Goal: Task Accomplishment & Management: Use online tool/utility

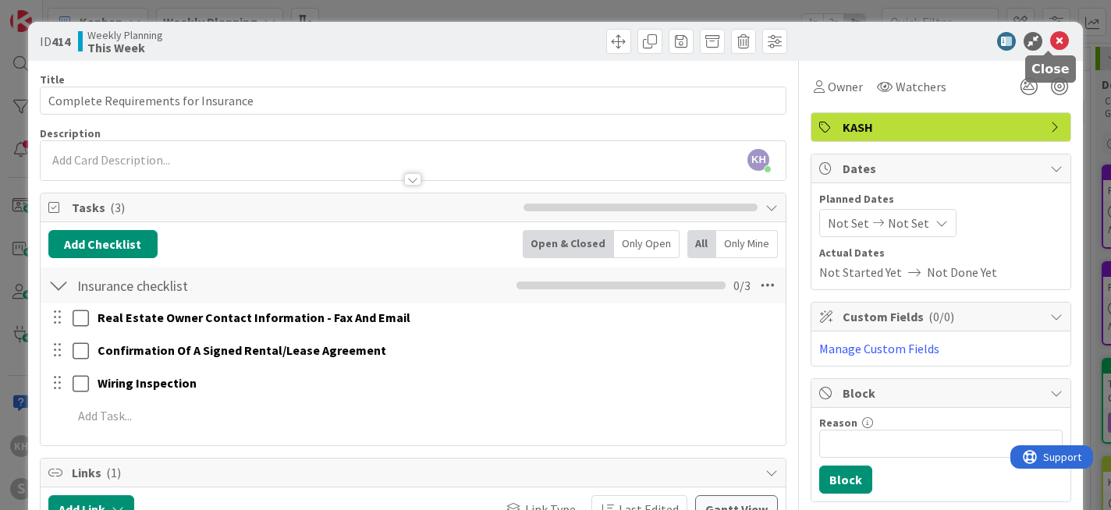
click at [1050, 44] on icon at bounding box center [1059, 41] width 19 height 19
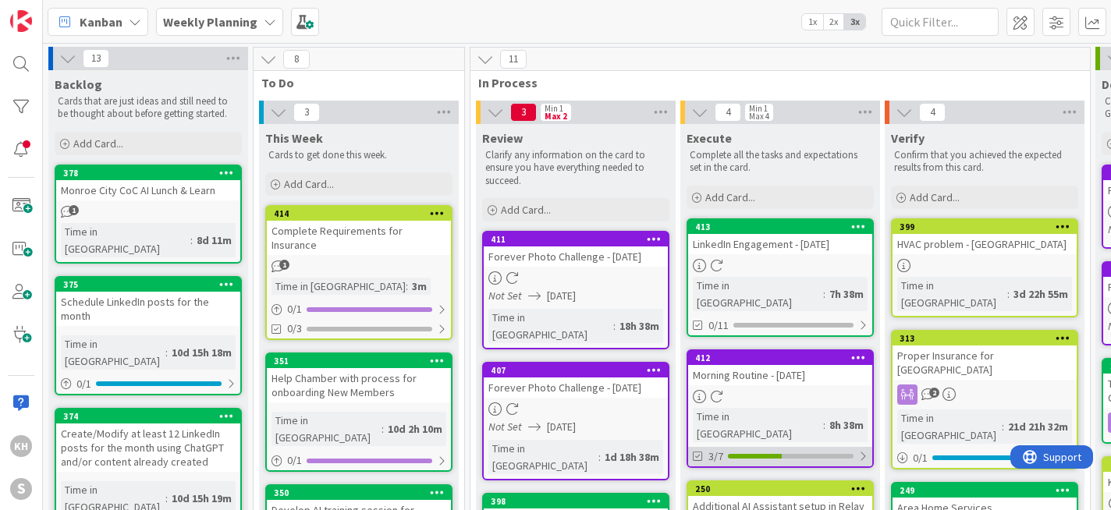
click at [857, 447] on div "3/7" at bounding box center [780, 457] width 184 height 20
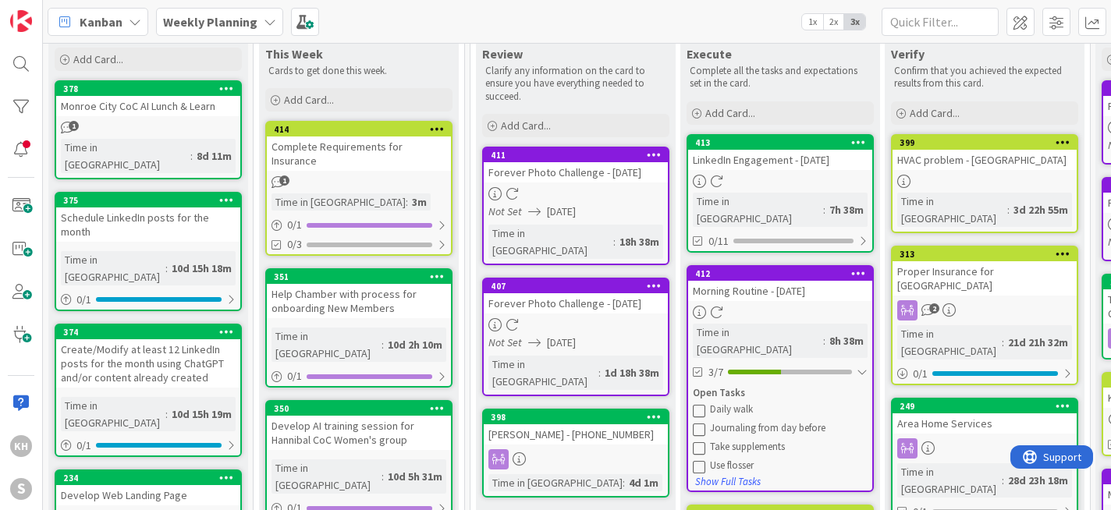
scroll to position [88, 0]
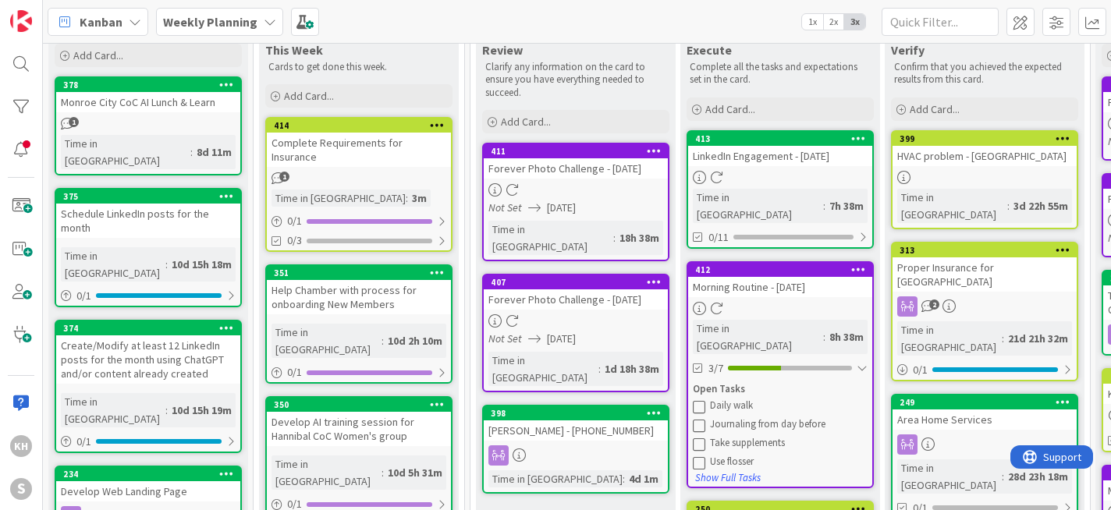
click at [699, 419] on icon at bounding box center [699, 425] width 12 height 12
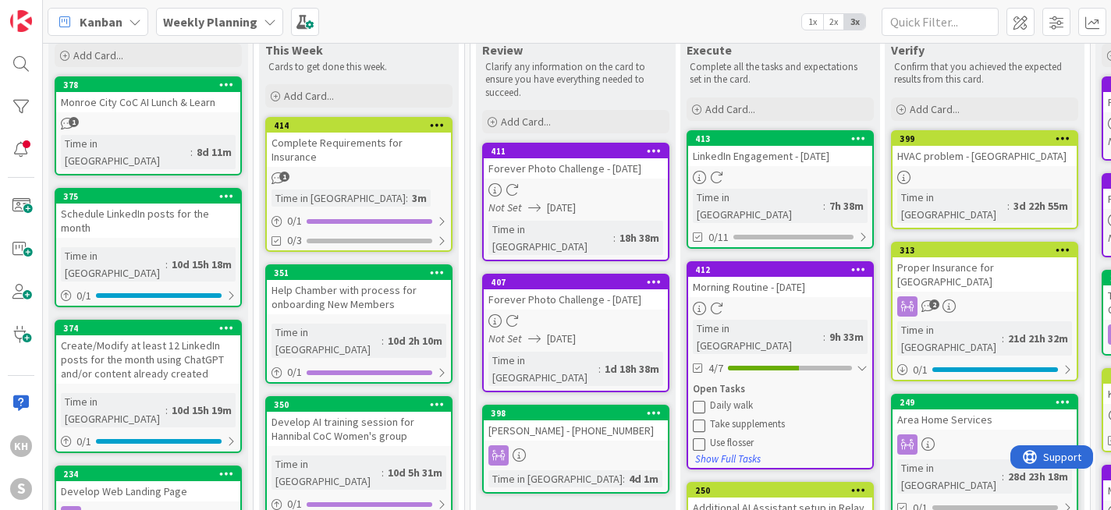
click at [699, 419] on icon at bounding box center [699, 425] width 12 height 12
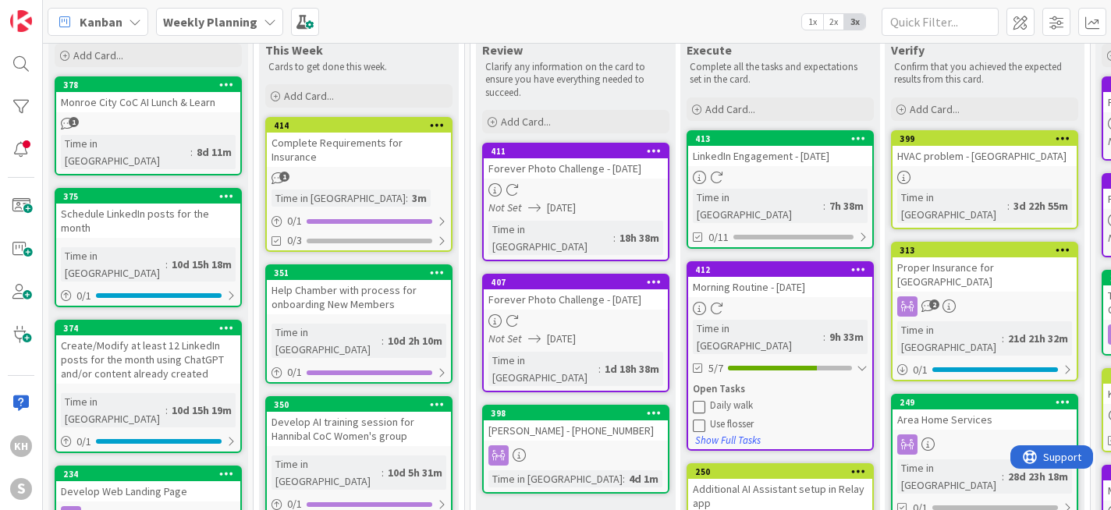
click at [699, 419] on icon at bounding box center [699, 425] width 12 height 12
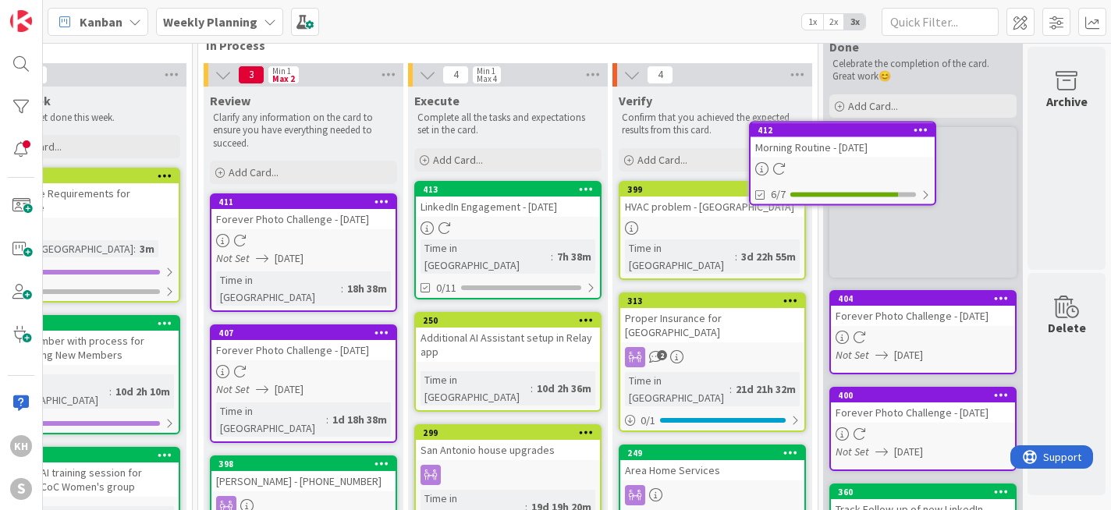
scroll to position [0, 284]
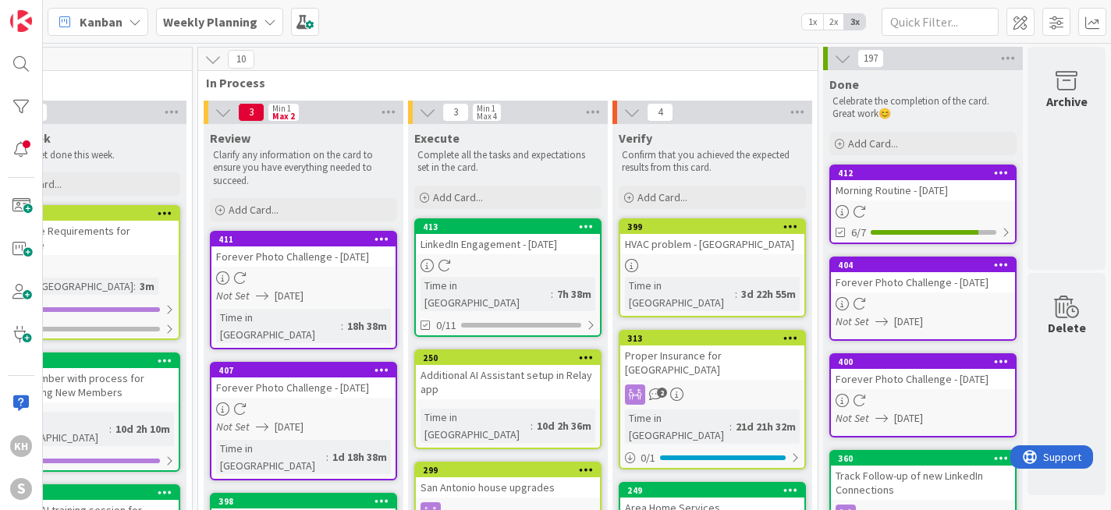
click at [579, 225] on icon at bounding box center [586, 226] width 15 height 11
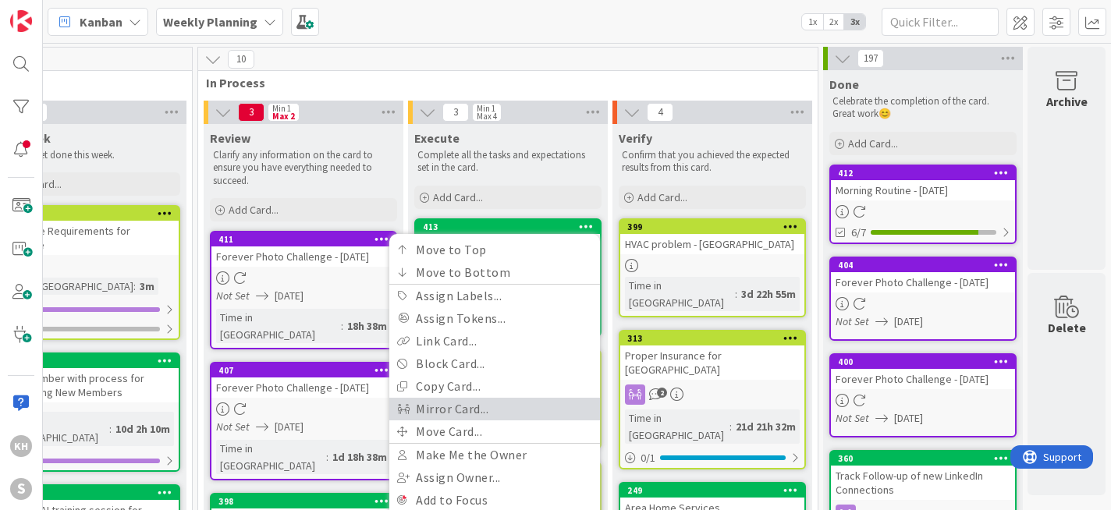
scroll to position [315, 284]
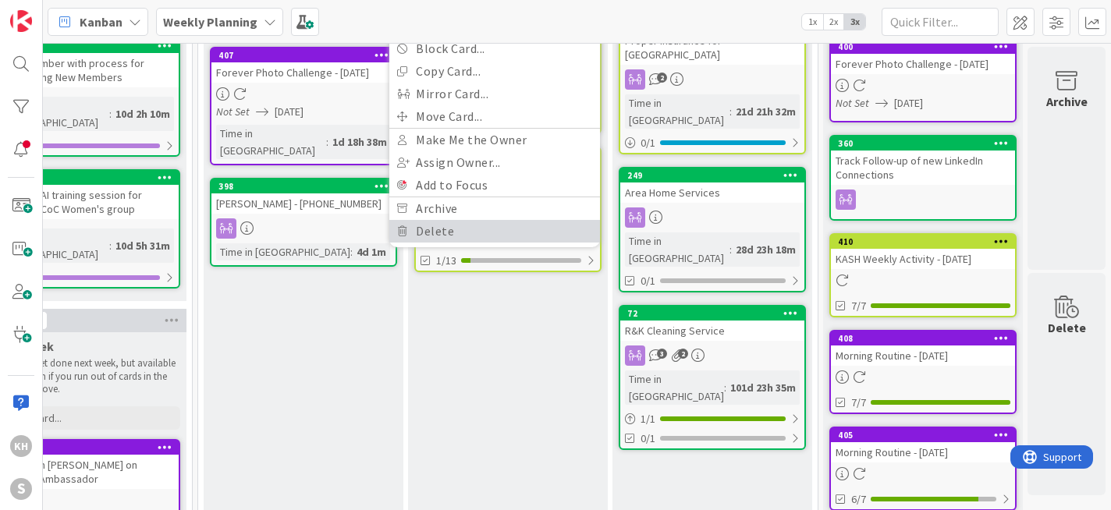
click at [426, 229] on link "Delete" at bounding box center [494, 231] width 211 height 23
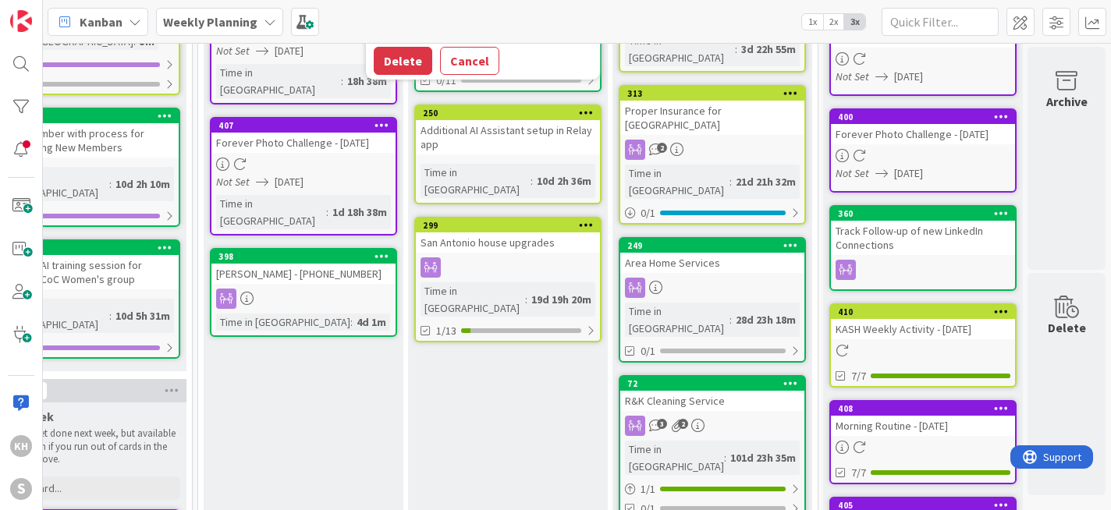
scroll to position [37, 284]
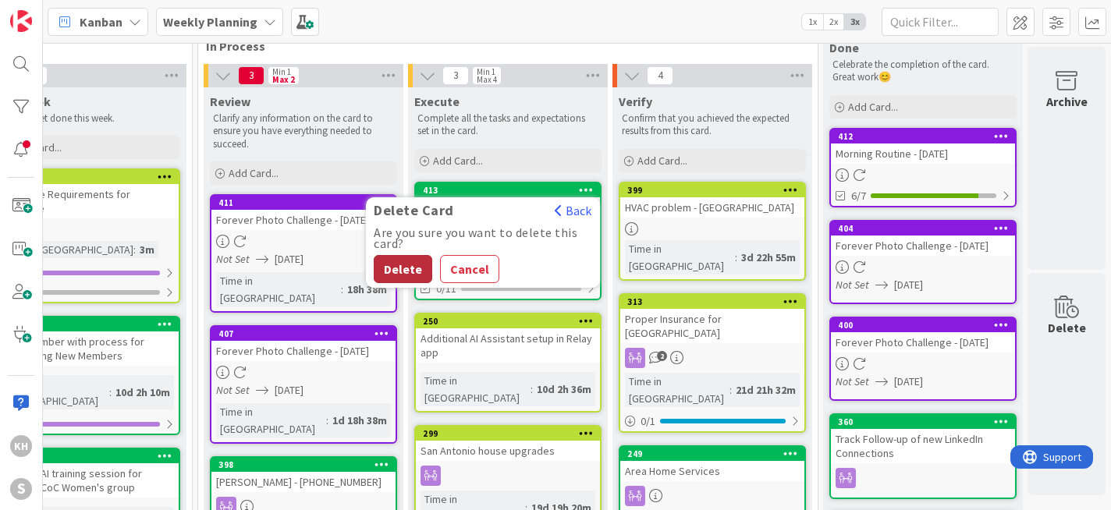
click at [376, 270] on button "Delete" at bounding box center [403, 269] width 59 height 28
